Goal: Information Seeking & Learning: Find specific page/section

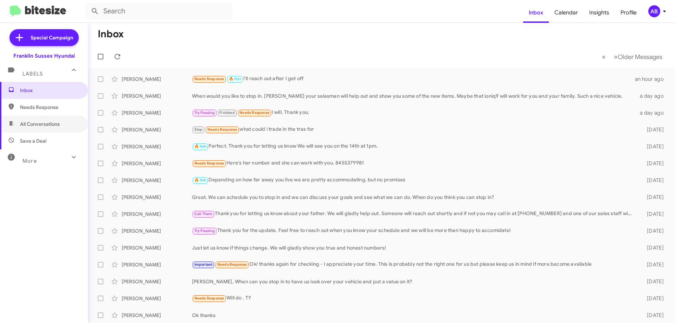
click at [52, 124] on span "All Conversations" at bounding box center [40, 124] width 40 height 7
type input "in:all-conversations"
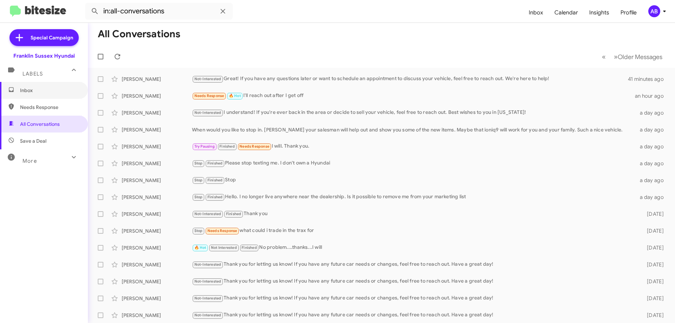
click at [41, 88] on span "Inbox" at bounding box center [50, 90] width 60 height 7
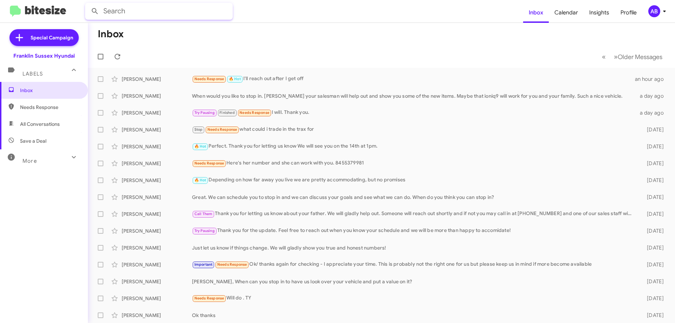
click at [175, 8] on input "text" at bounding box center [159, 11] width 148 height 17
type input "[PERSON_NAME]"
click at [88, 4] on button at bounding box center [95, 11] width 14 height 14
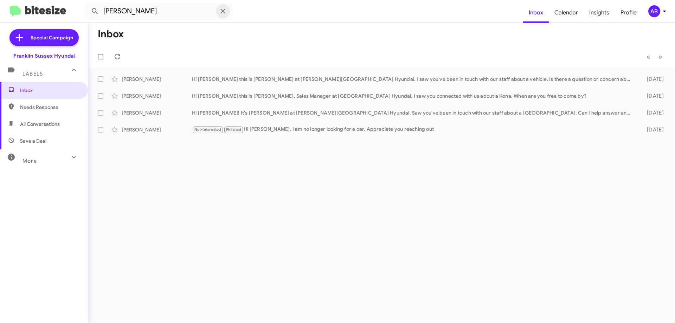
click at [225, 9] on icon at bounding box center [223, 11] width 8 height 8
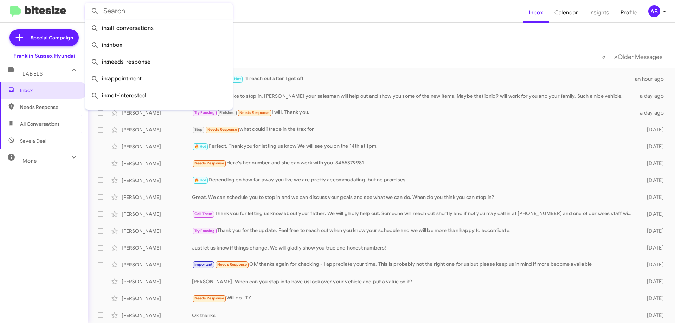
click at [310, 32] on mat-toolbar-row "Inbox" at bounding box center [381, 34] width 587 height 22
